Goal: Information Seeking & Learning: Find specific fact

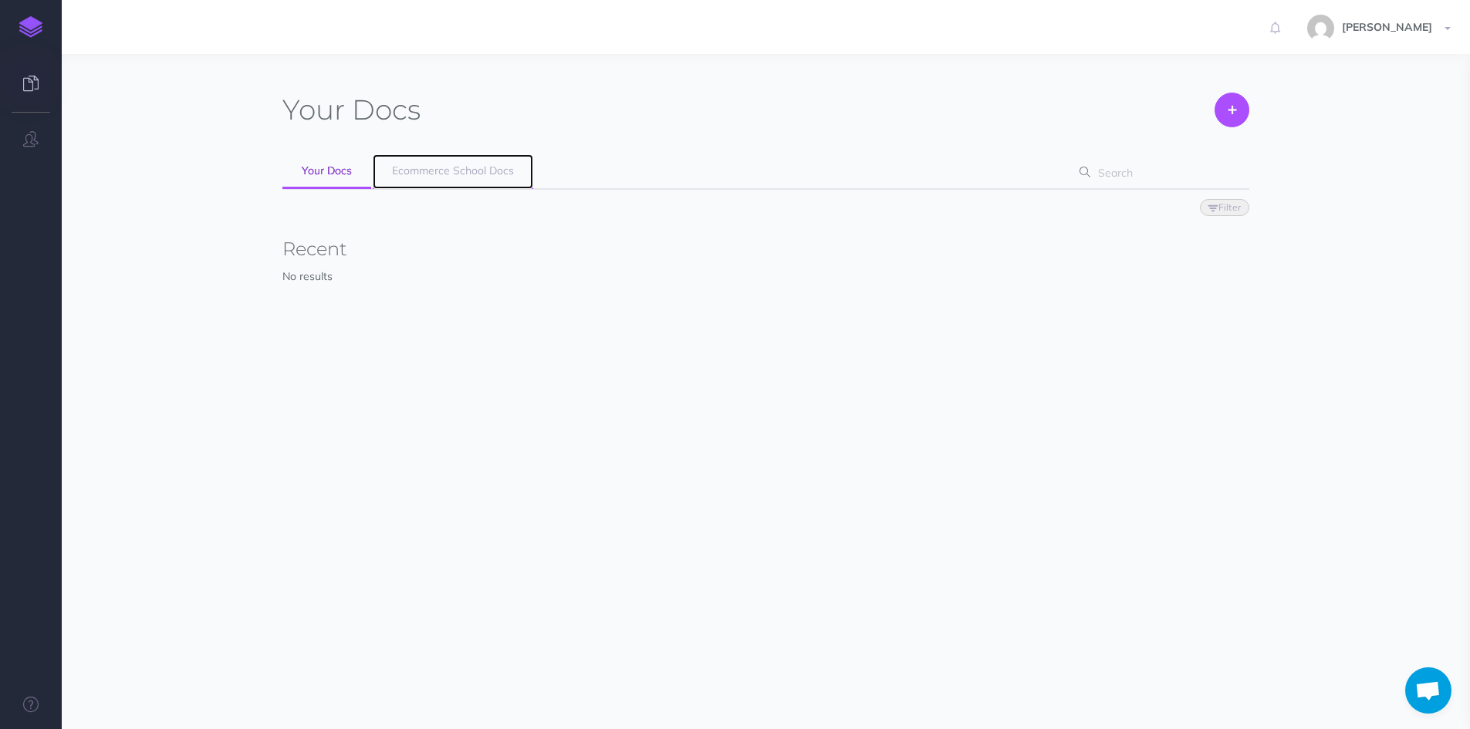
click at [428, 173] on span "Ecommerce School Docs" at bounding box center [453, 171] width 122 height 14
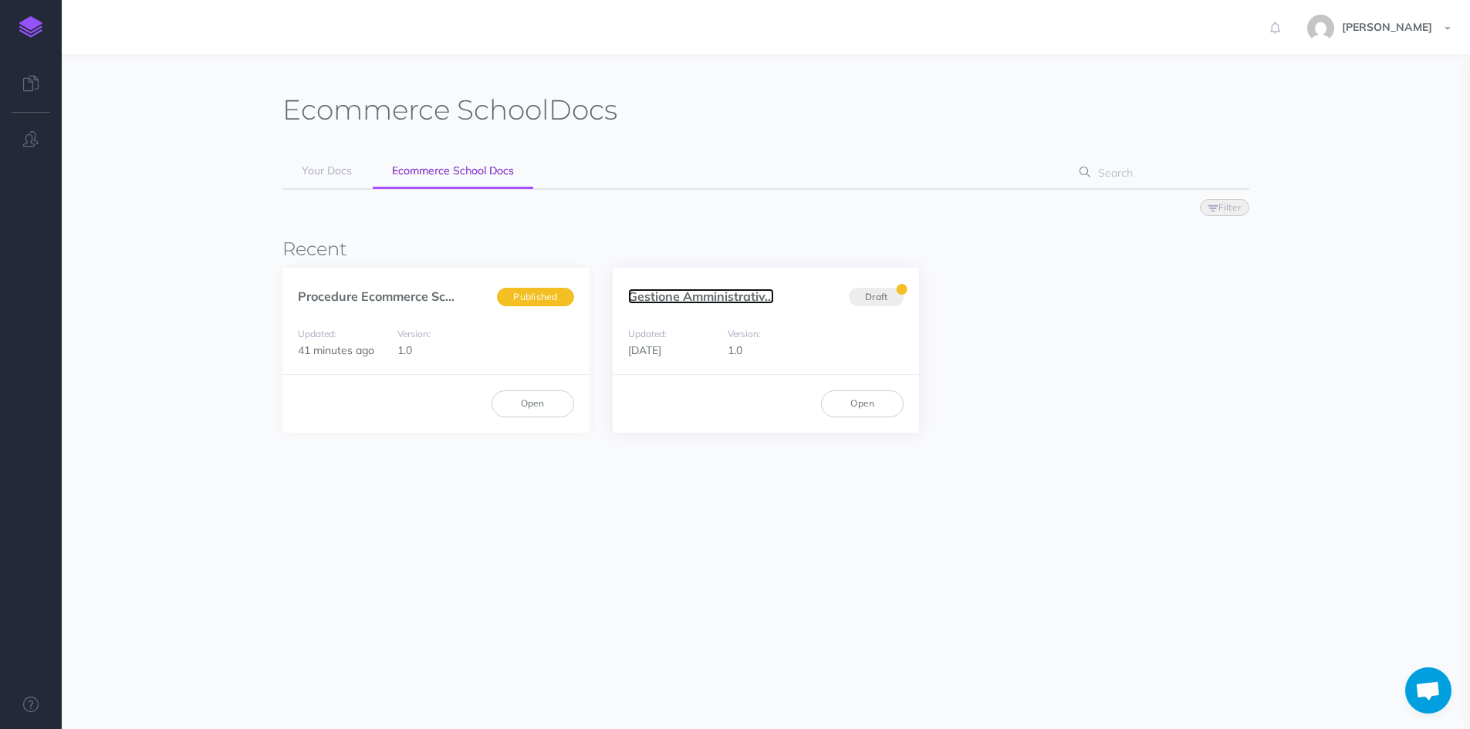
click at [647, 293] on link "Gestione Amministrativ..." at bounding box center [701, 296] width 146 height 15
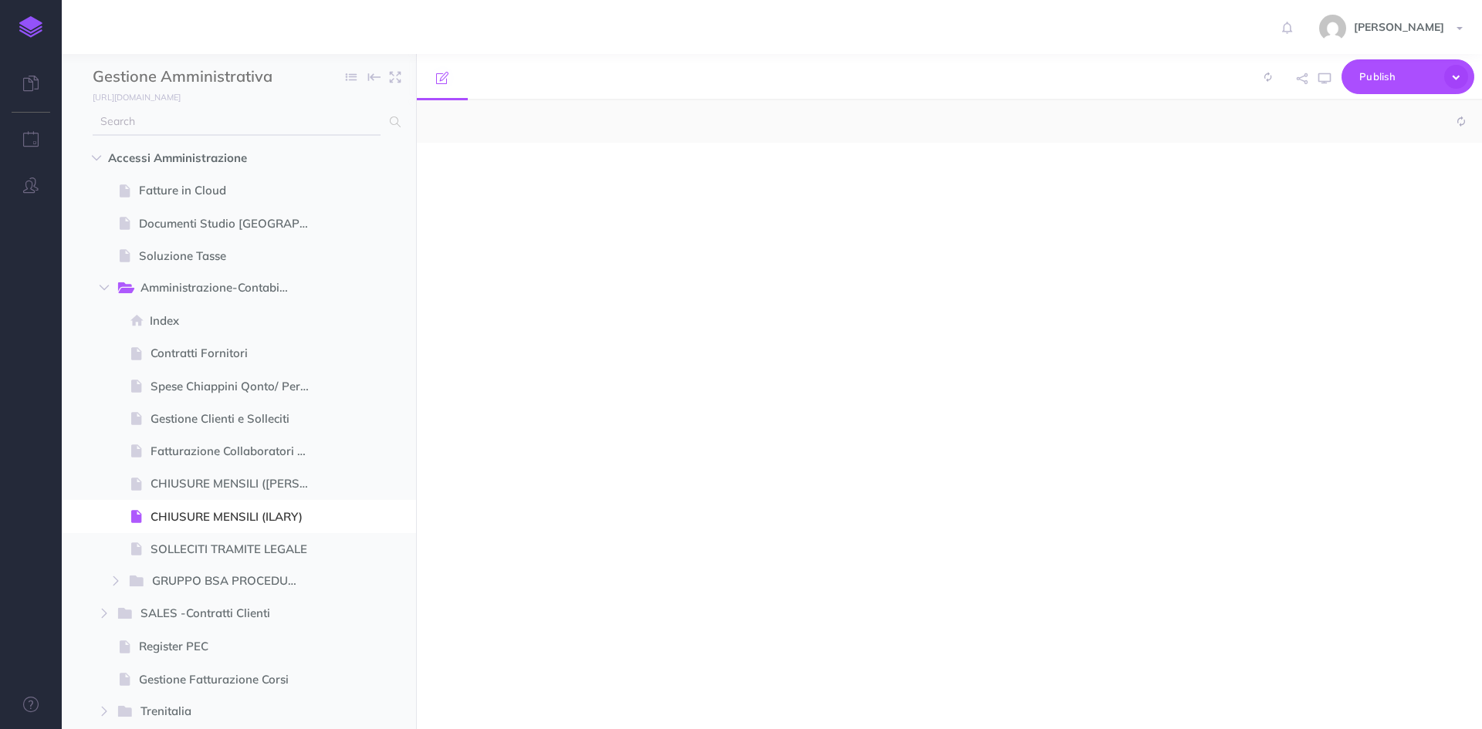
click at [137, 124] on input "text" at bounding box center [237, 122] width 288 height 28
type input "sa"
select select "null"
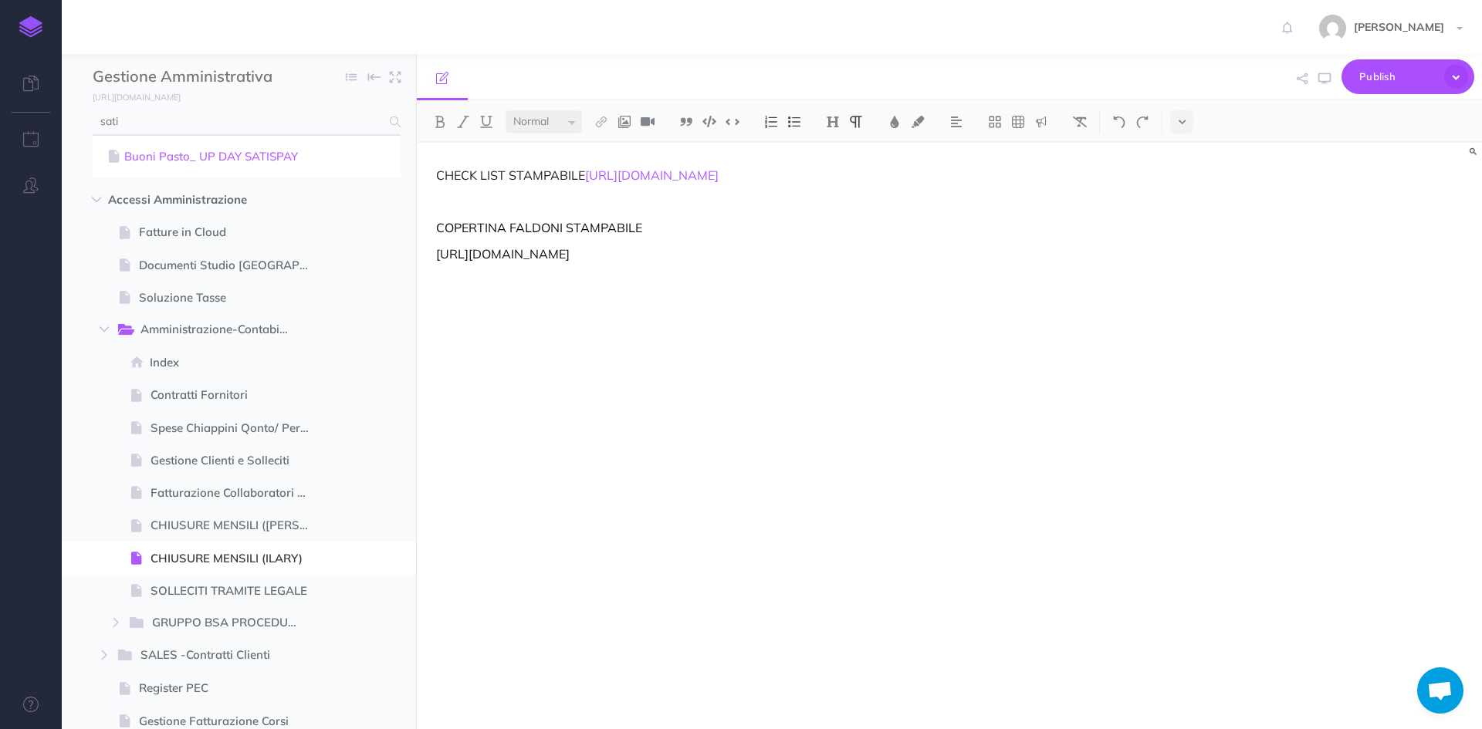
type input "sati"
click at [165, 154] on link "Buoni Pasto_ UP DAY SATISPAY" at bounding box center [246, 156] width 285 height 19
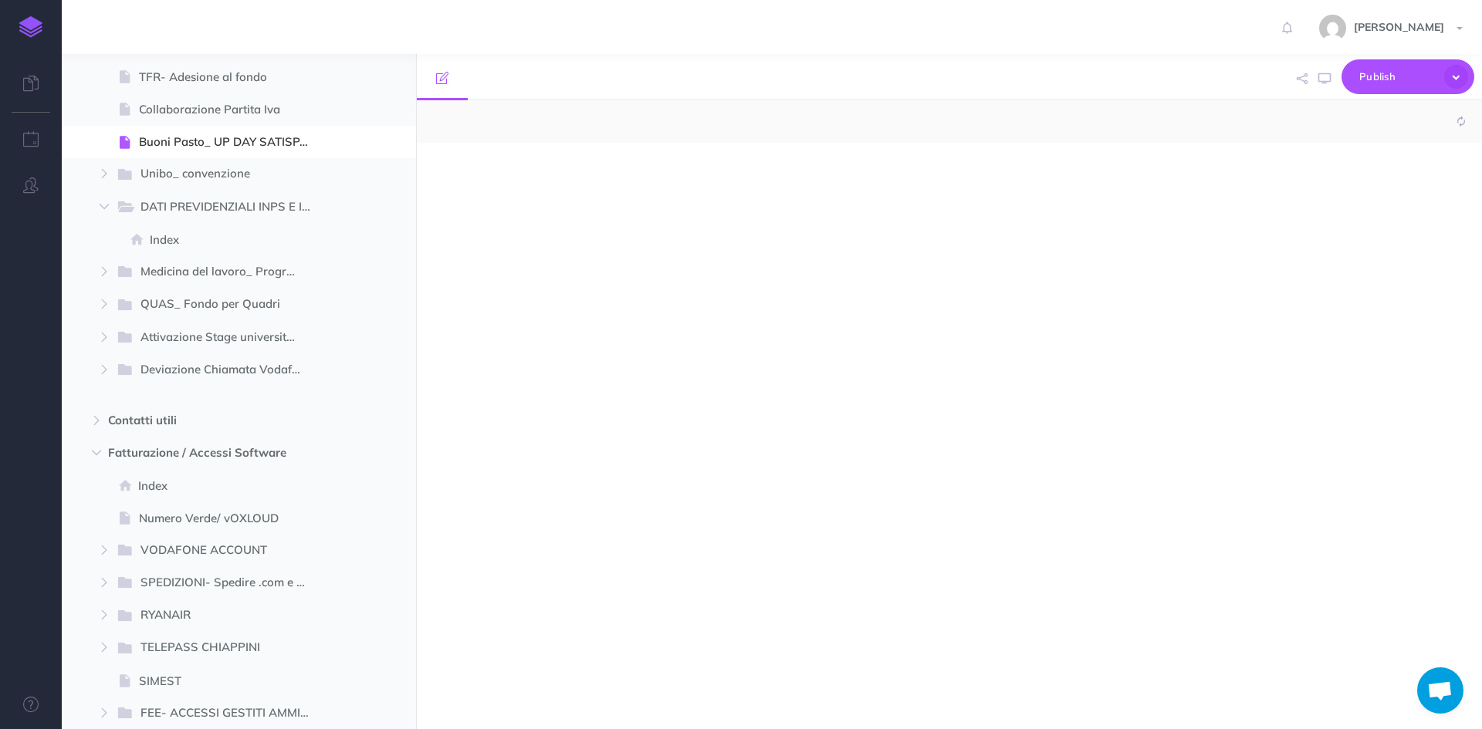
scroll to position [1112, 0]
select select "null"
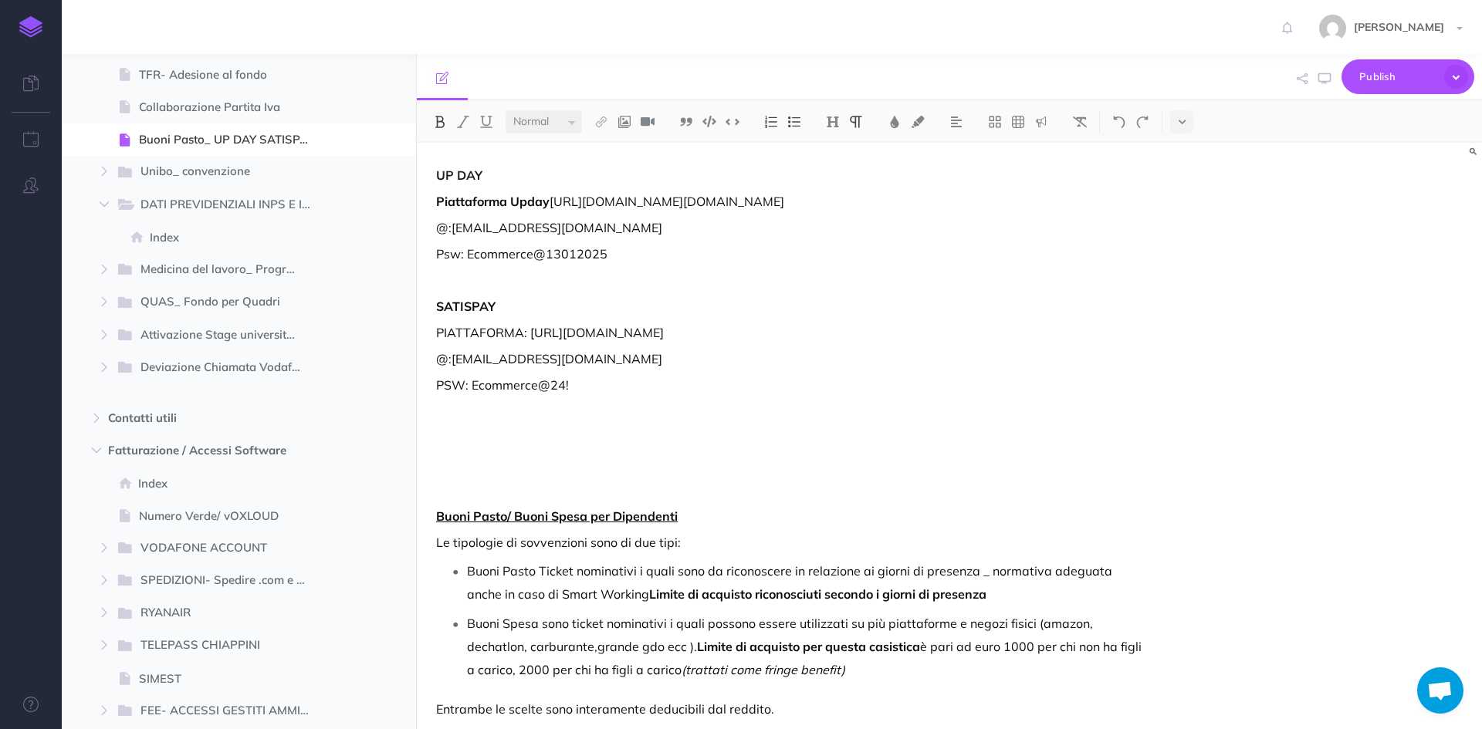
scroll to position [77, 0]
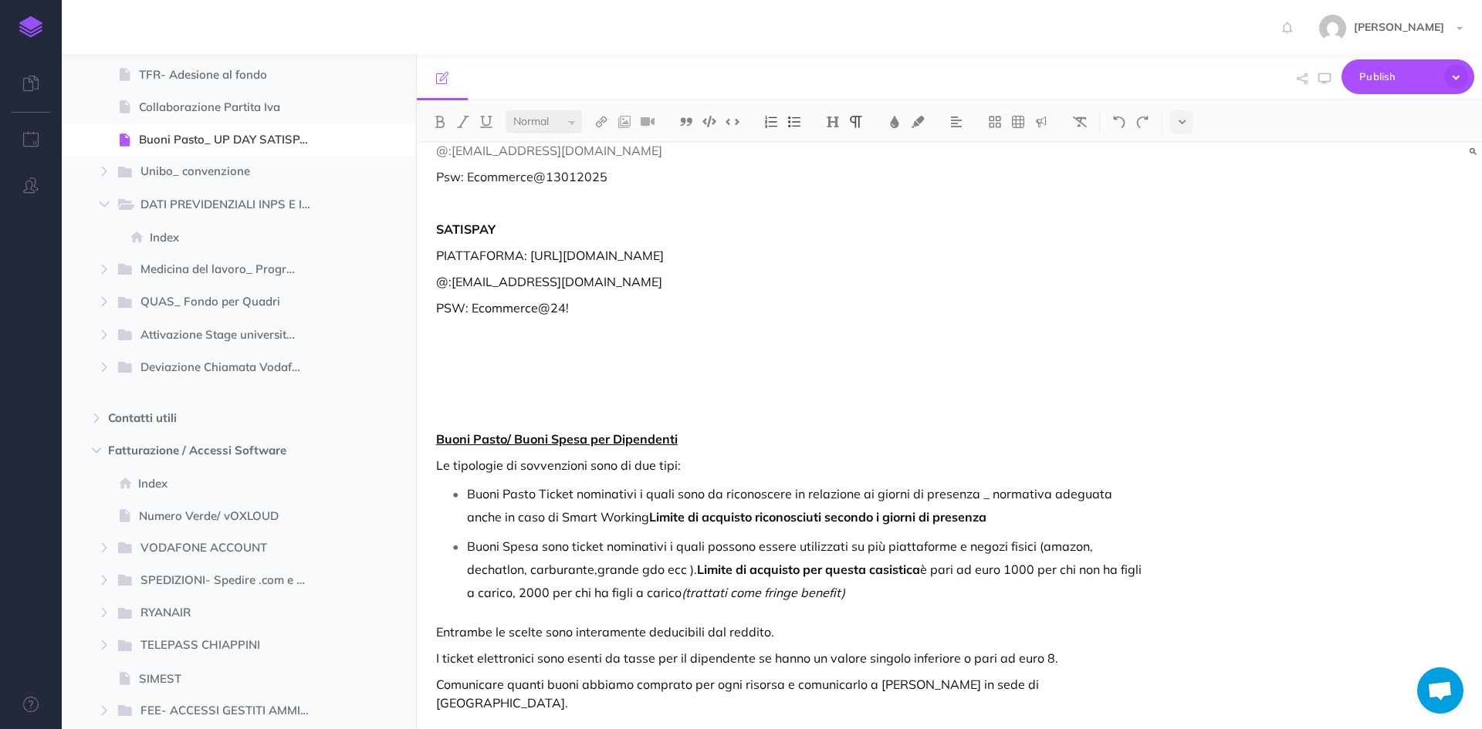
drag, startPoint x: 738, startPoint y: 313, endPoint x: 533, endPoint y: 310, distance: 205.4
click at [533, 265] on p "PIATTAFORMA: [URL][DOMAIN_NAME]" at bounding box center [789, 255] width 707 height 19
copy p "https://welfare.satispay.com/signup"
drag, startPoint x: 634, startPoint y: 341, endPoint x: 452, endPoint y: 337, distance: 182.2
click at [452, 291] on p "@:[EMAIL_ADDRESS][DOMAIN_NAME]" at bounding box center [789, 281] width 707 height 19
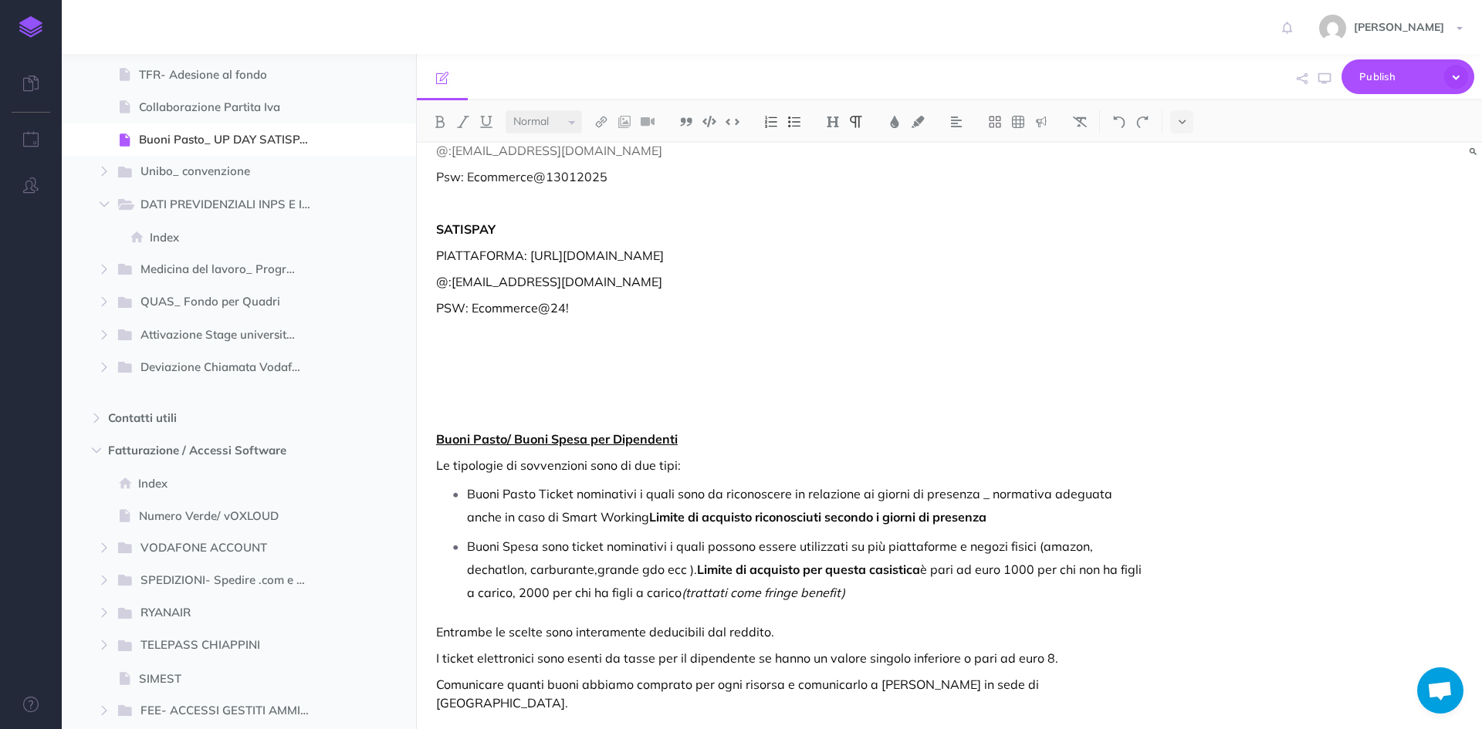
copy p "ilary.fontana@ecommerce-school.it"
click at [693, 186] on p "Psw: Ecommerce@13012025" at bounding box center [789, 177] width 707 height 19
drag, startPoint x: 734, startPoint y: 309, endPoint x: 533, endPoint y: 304, distance: 200.7
click at [532, 265] on p "PIATTAFORMA: [URL][DOMAIN_NAME]" at bounding box center [789, 255] width 707 height 19
copy p "https://welfare.satispay.com/signup"
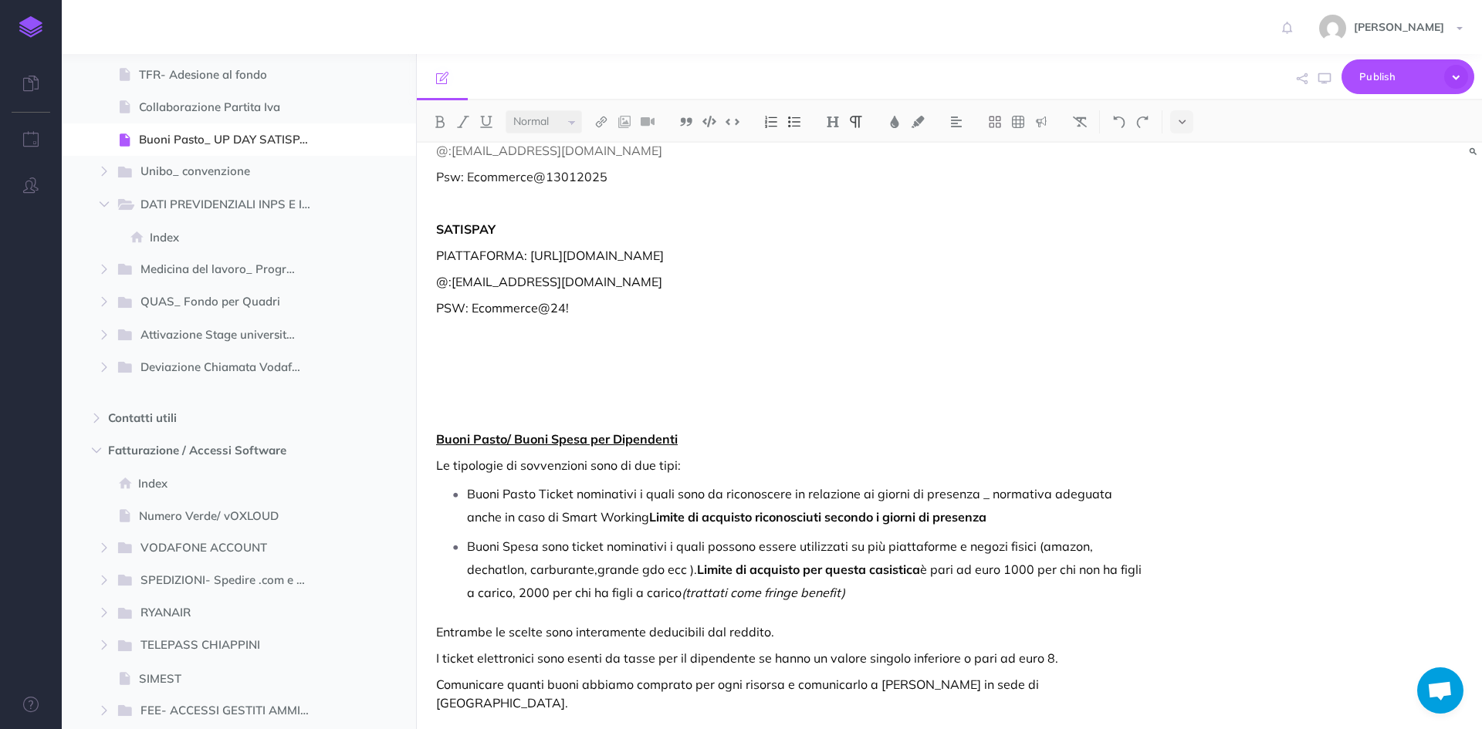
drag, startPoint x: 652, startPoint y: 341, endPoint x: 467, endPoint y: 337, distance: 185.3
click at [451, 291] on p "@:[EMAIL_ADDRESS][DOMAIN_NAME]" at bounding box center [789, 281] width 707 height 19
copy p "ilary.fontana@ecommerce-school.it"
drag, startPoint x: 570, startPoint y: 365, endPoint x: 473, endPoint y: 360, distance: 96.6
click at [473, 317] on p "PSW: Ecommerce@24!" at bounding box center [789, 308] width 707 height 19
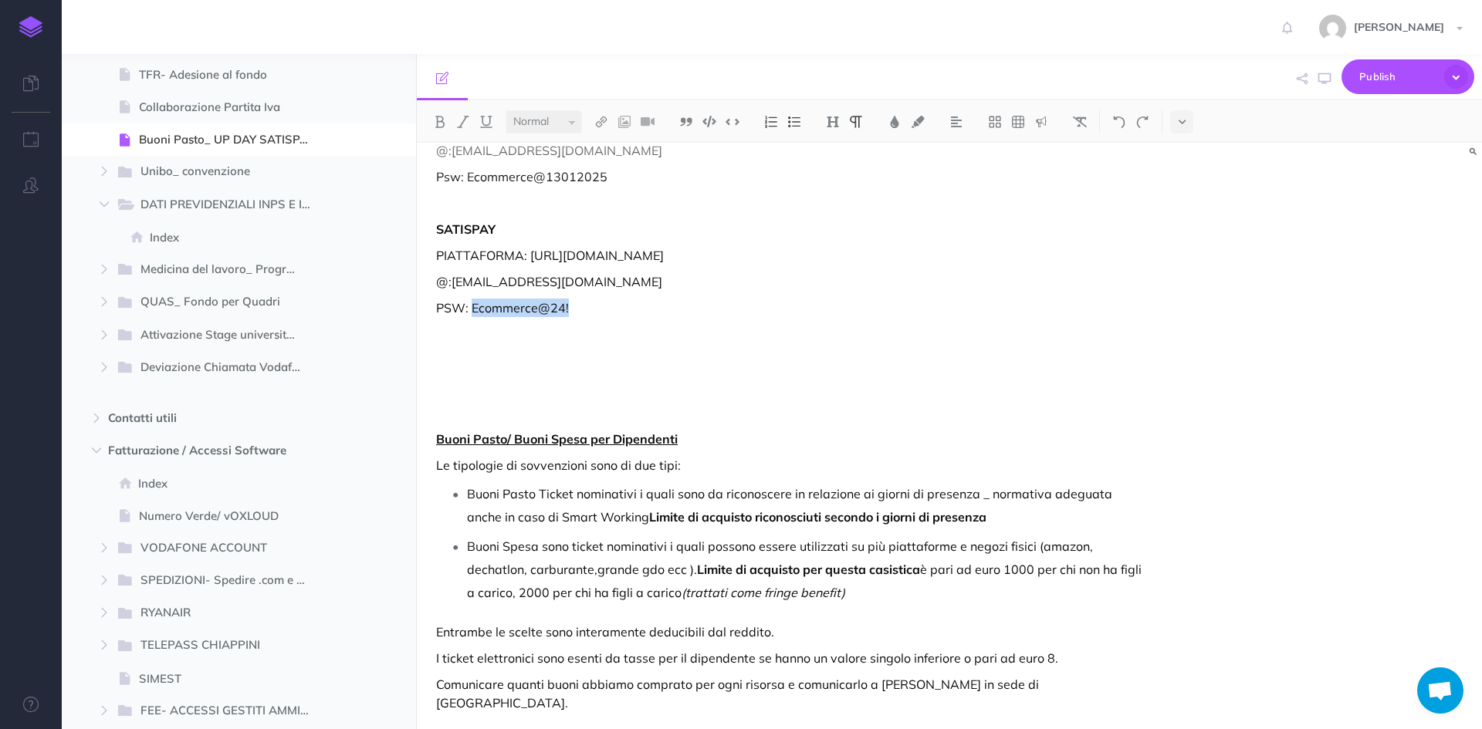
copy p "Ecommerce@24!"
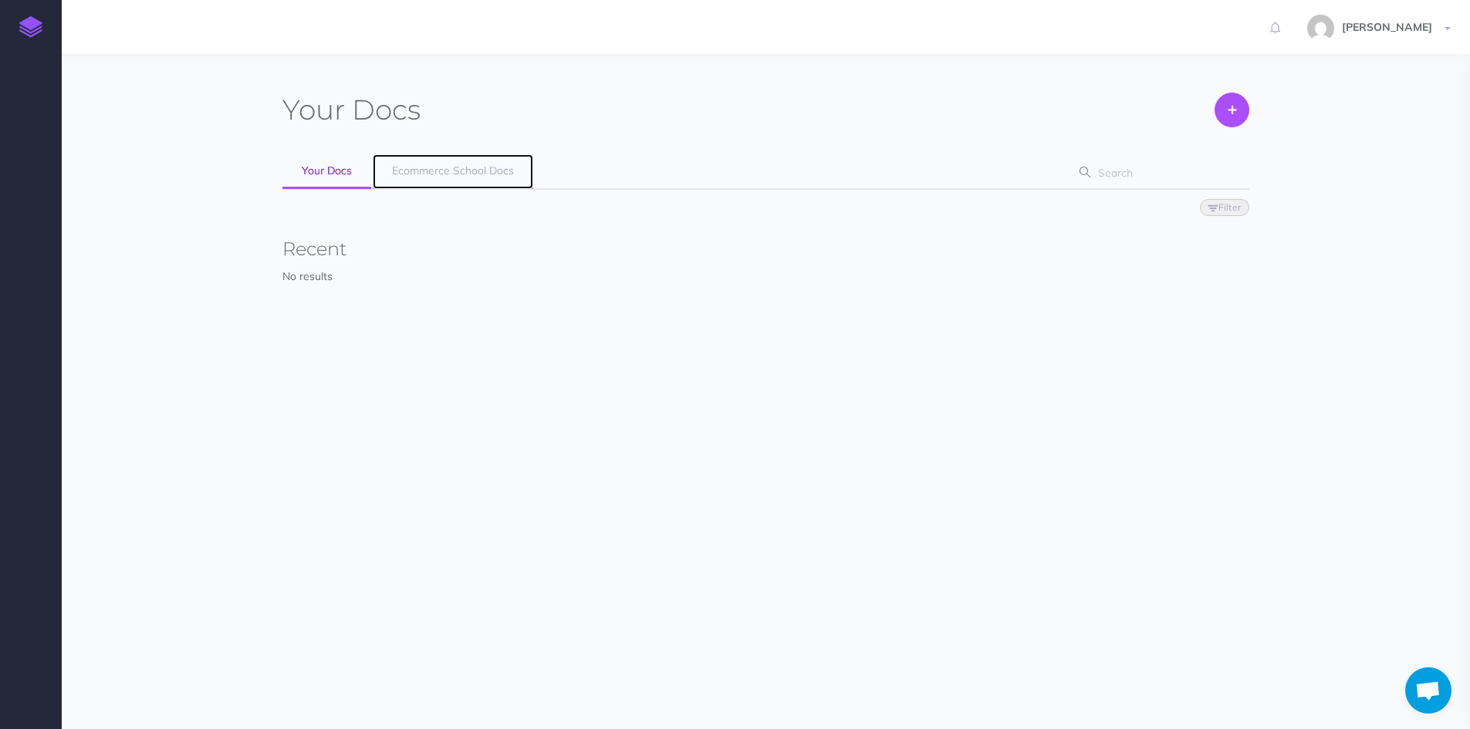
click at [437, 171] on span "Ecommerce School Docs" at bounding box center [453, 171] width 122 height 14
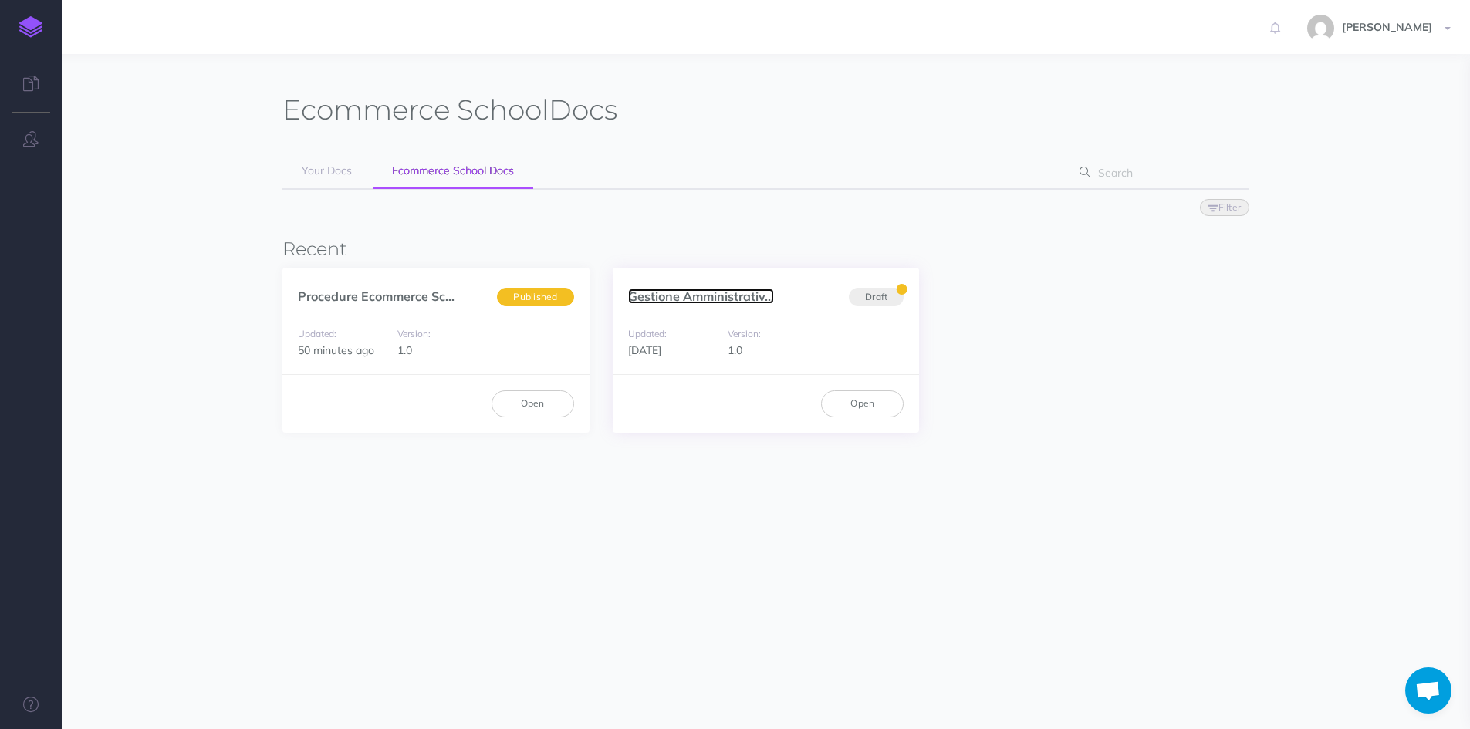
click at [665, 295] on link "Gestione Amministrativ..." at bounding box center [701, 296] width 146 height 15
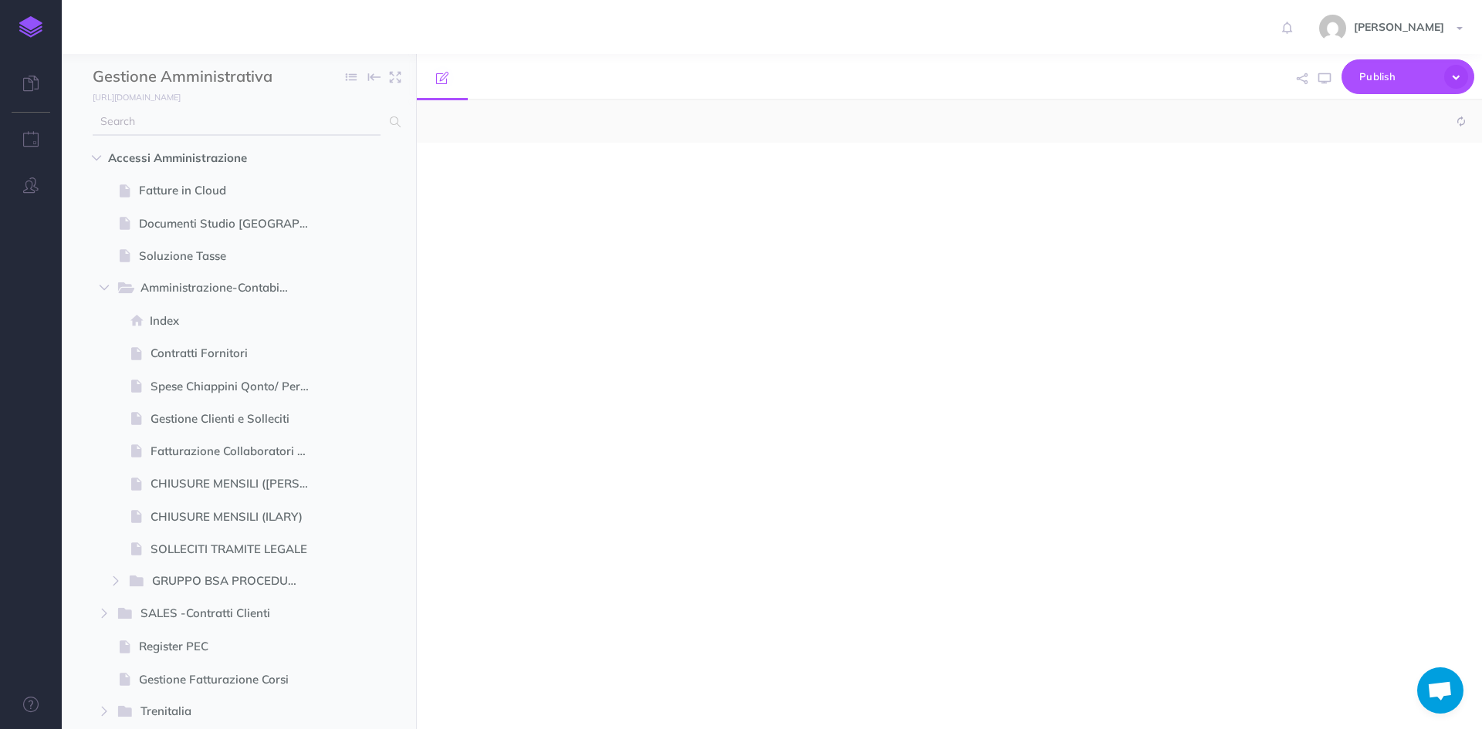
select select "null"
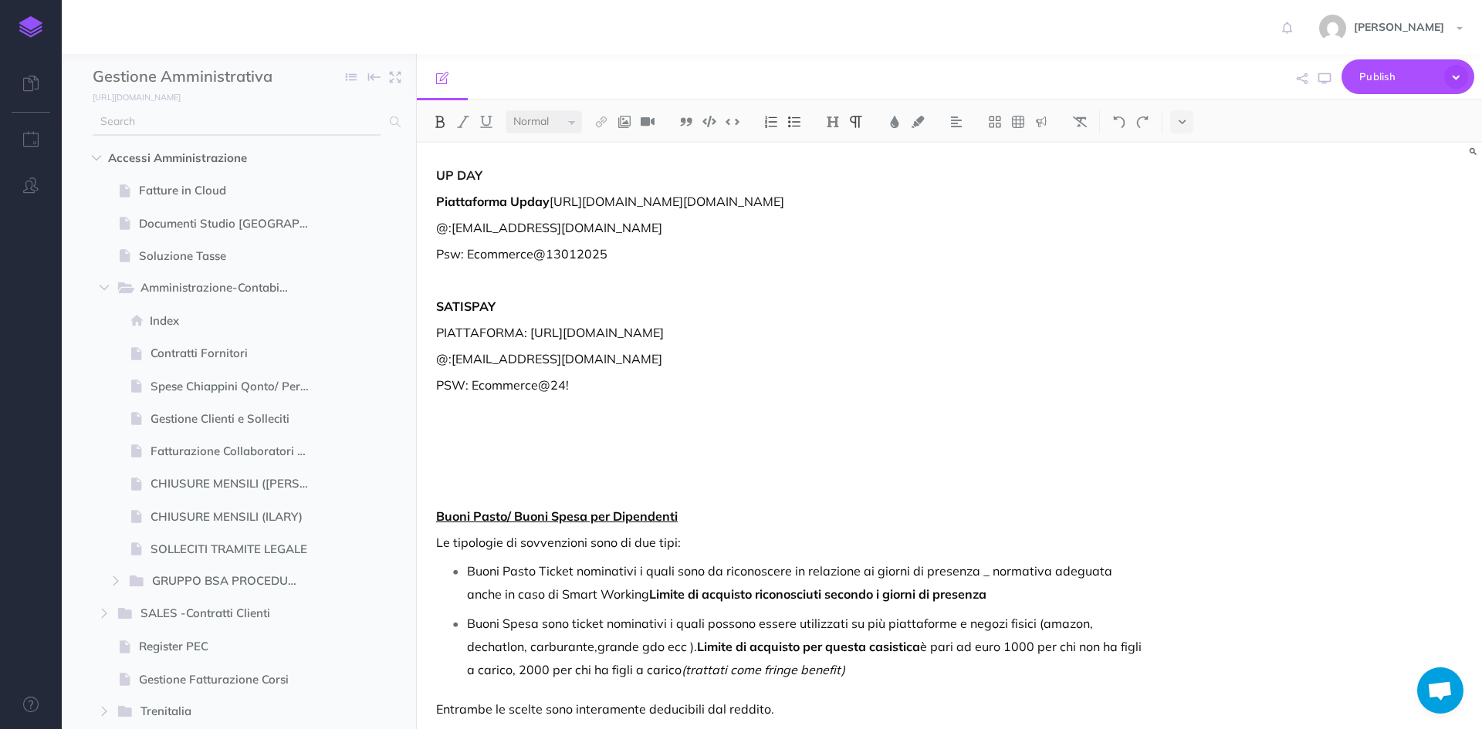
click at [140, 121] on input "text" at bounding box center [237, 122] width 288 height 28
click at [221, 117] on input "MESE" at bounding box center [237, 122] width 288 height 28
type input "MESE"
click at [267, 513] on span "CHIUSURE MENSILI (ILARY)" at bounding box center [237, 517] width 173 height 19
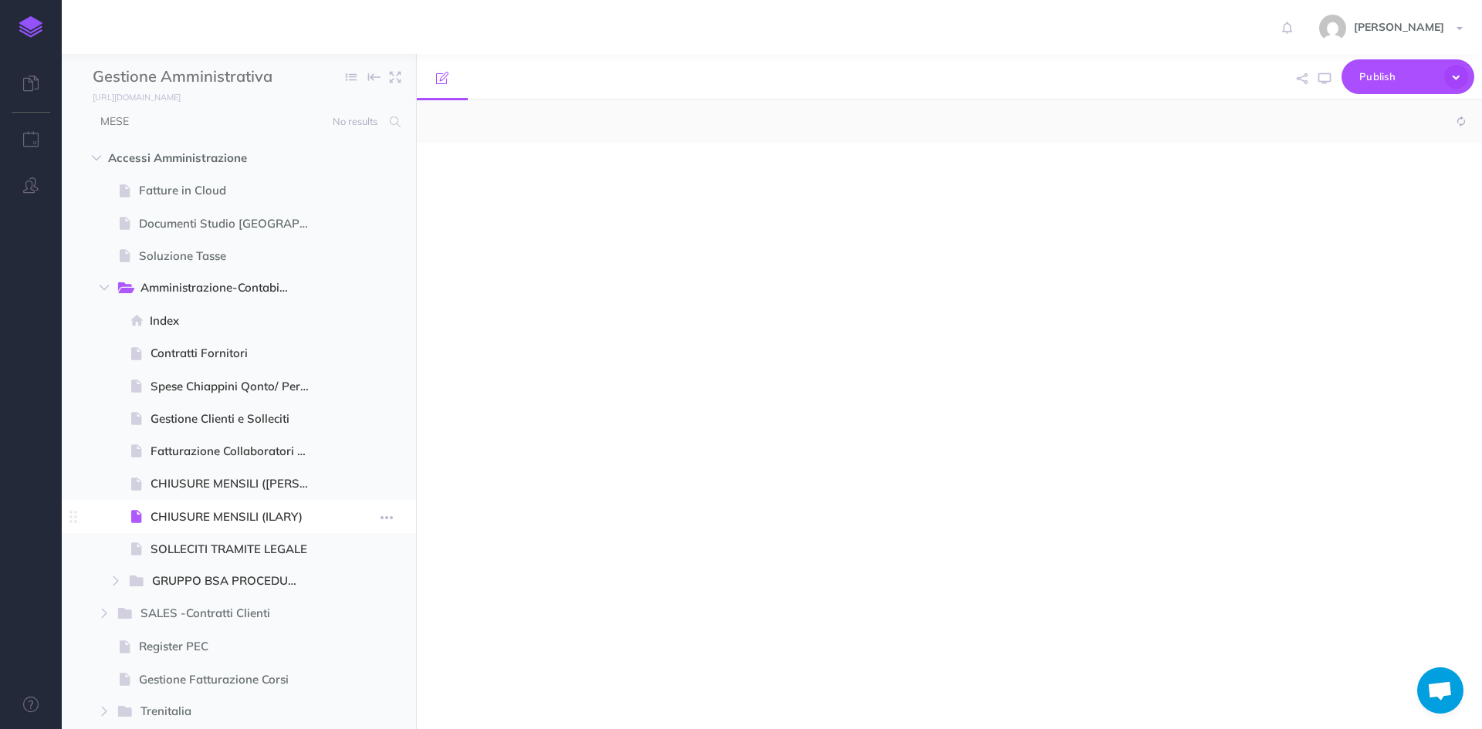
select select "null"
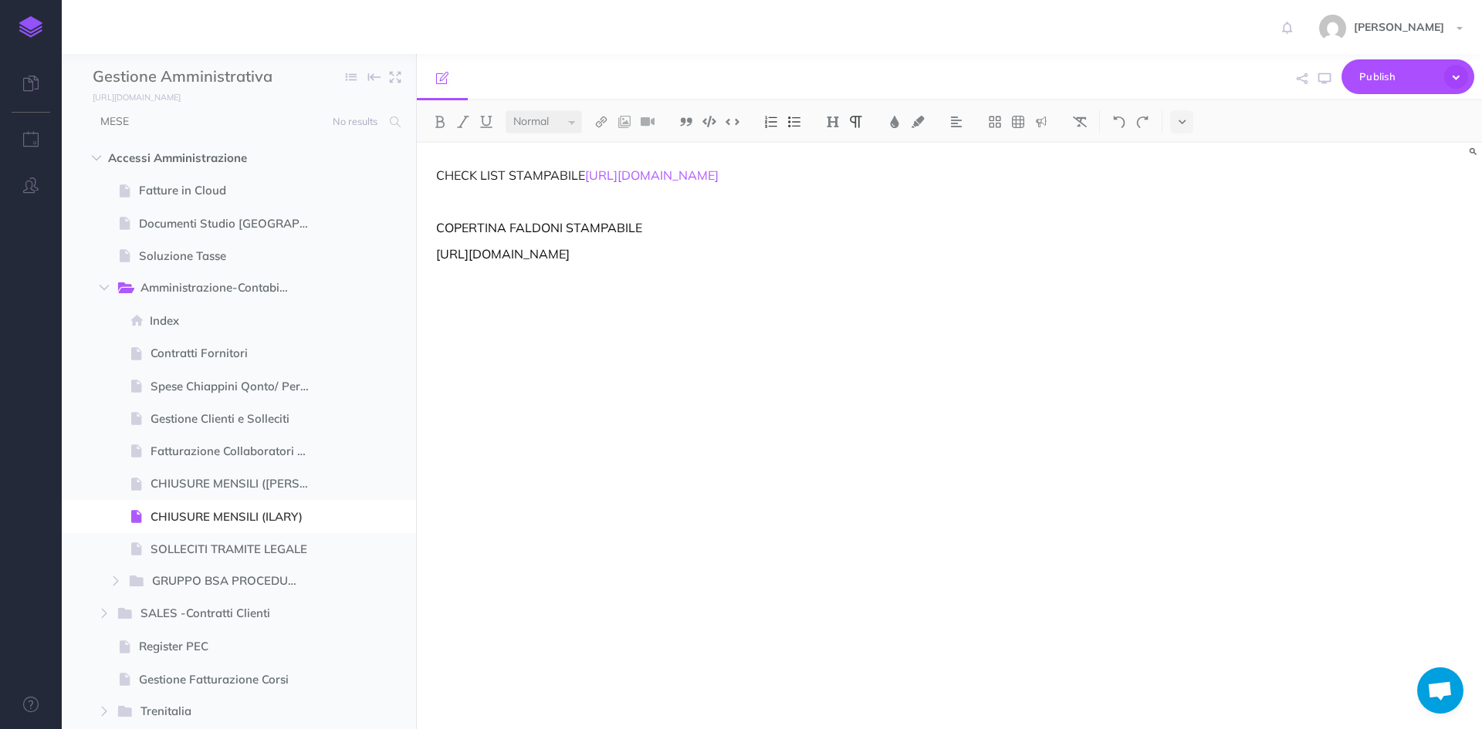
drag, startPoint x: 1079, startPoint y: 198, endPoint x: 423, endPoint y: 188, distance: 656.2
click at [423, 188] on div "CHECK LIST STAMPABILE [URL][DOMAIN_NAME] COPERTINA FALDONI STAMPABILE [URL][DOM…" at bounding box center [790, 428] width 746 height 571
click at [186, 512] on span "CHIUSURE MENSILI (ILARY)" at bounding box center [237, 517] width 173 height 19
drag, startPoint x: 1092, startPoint y: 191, endPoint x: 421, endPoint y: 201, distance: 670.9
click at [421, 201] on div "CHECK LIST STAMPABILE [URL][DOMAIN_NAME] COPERTINA FALDONI STAMPABILE [URL][DOM…" at bounding box center [790, 428] width 746 height 571
